Goal: Task Accomplishment & Management: Manage account settings

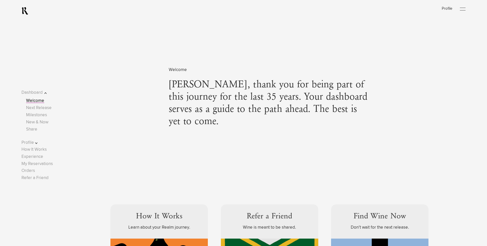
click at [469, 11] on div "Log In Profile Open Menu" at bounding box center [243, 11] width 487 height 22
click at [465, 12] on div at bounding box center [463, 9] width 6 height 8
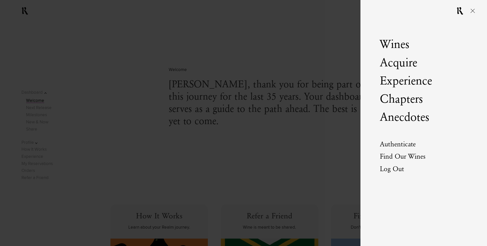
click at [389, 174] on span "Log Out" at bounding box center [392, 169] width 24 height 11
click at [395, 171] on link "Log Out" at bounding box center [392, 169] width 24 height 7
